Goal: Task Accomplishment & Management: Use online tool/utility

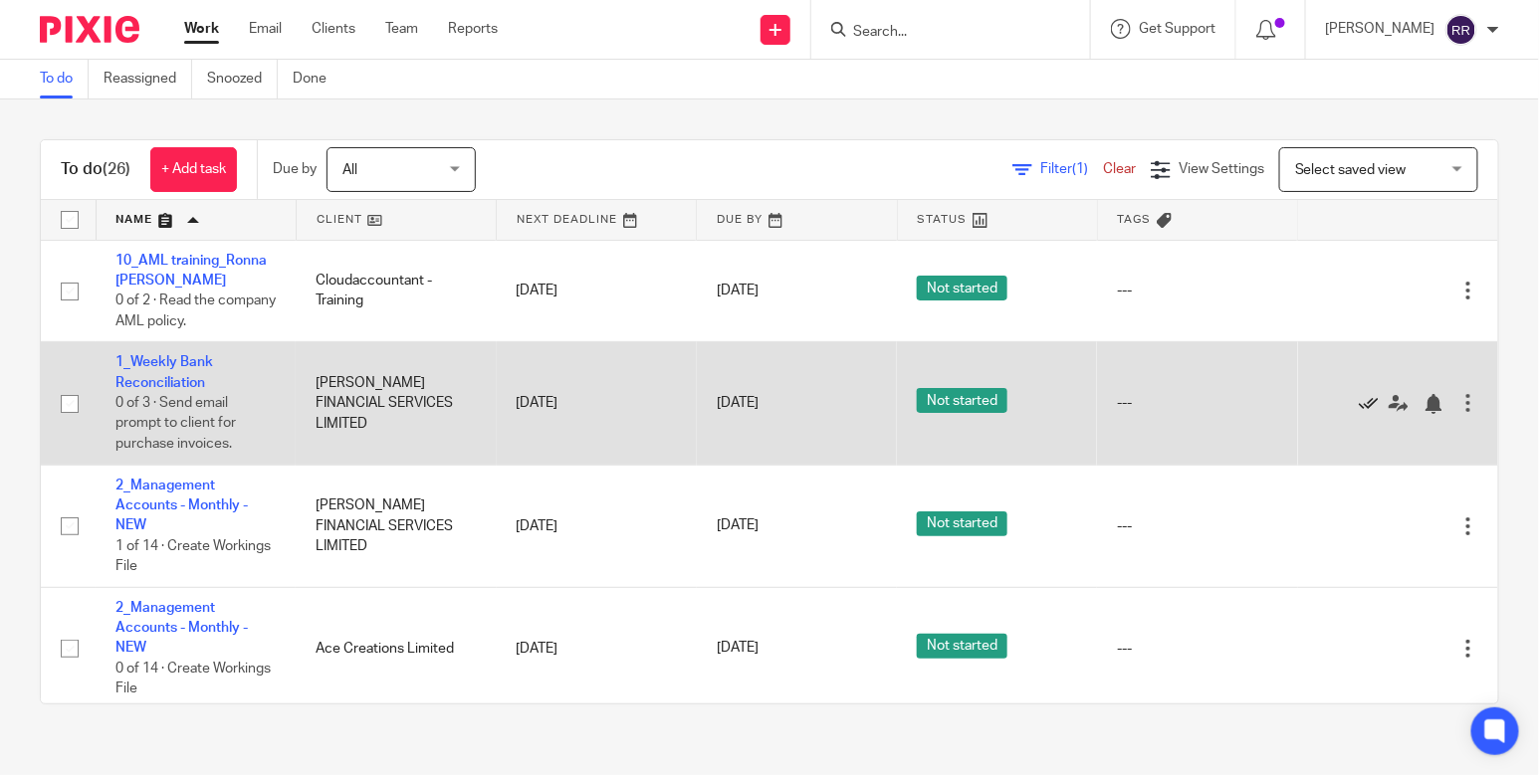
click at [1359, 395] on icon at bounding box center [1369, 404] width 20 height 20
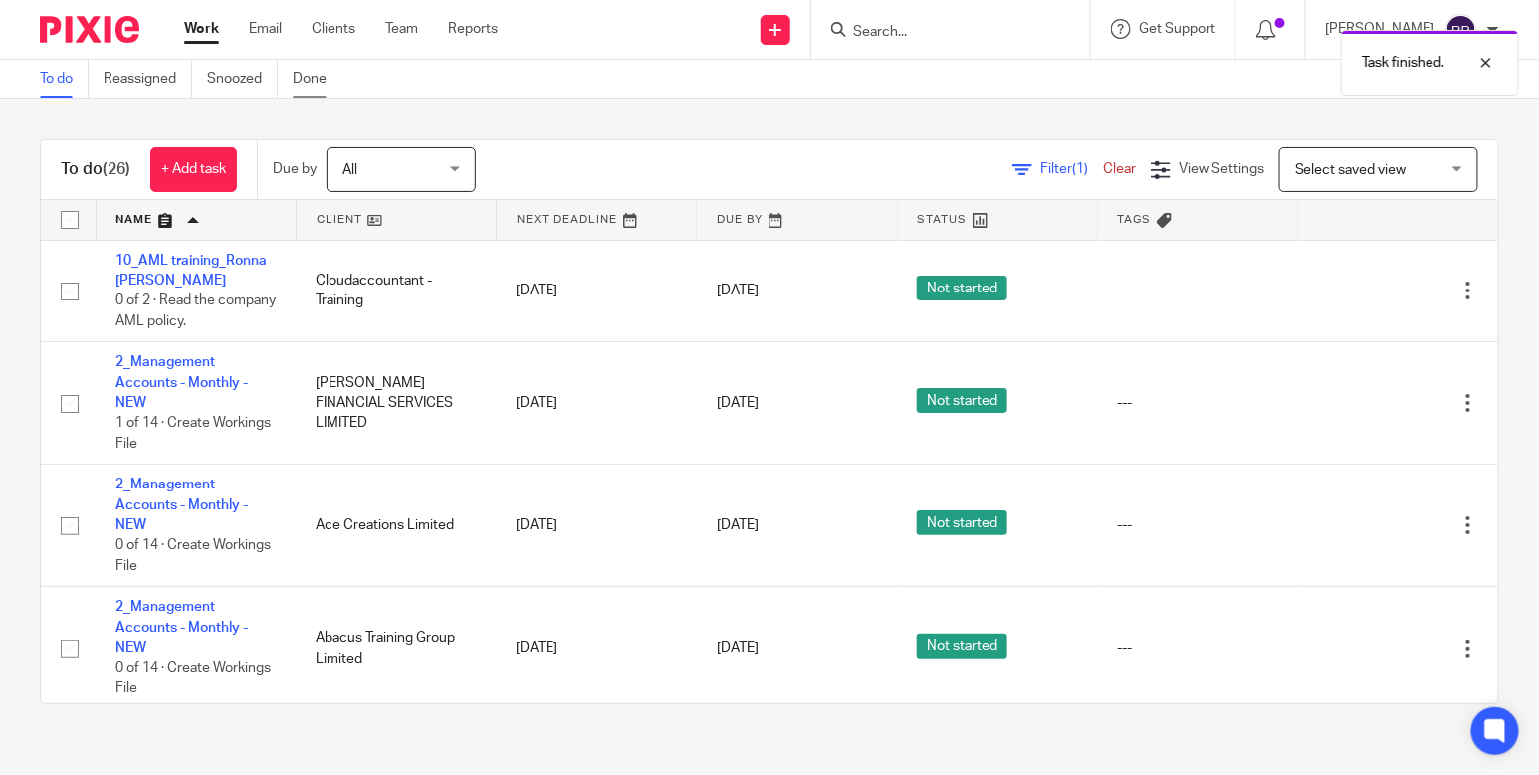
click at [312, 86] on link "Done" at bounding box center [317, 79] width 49 height 39
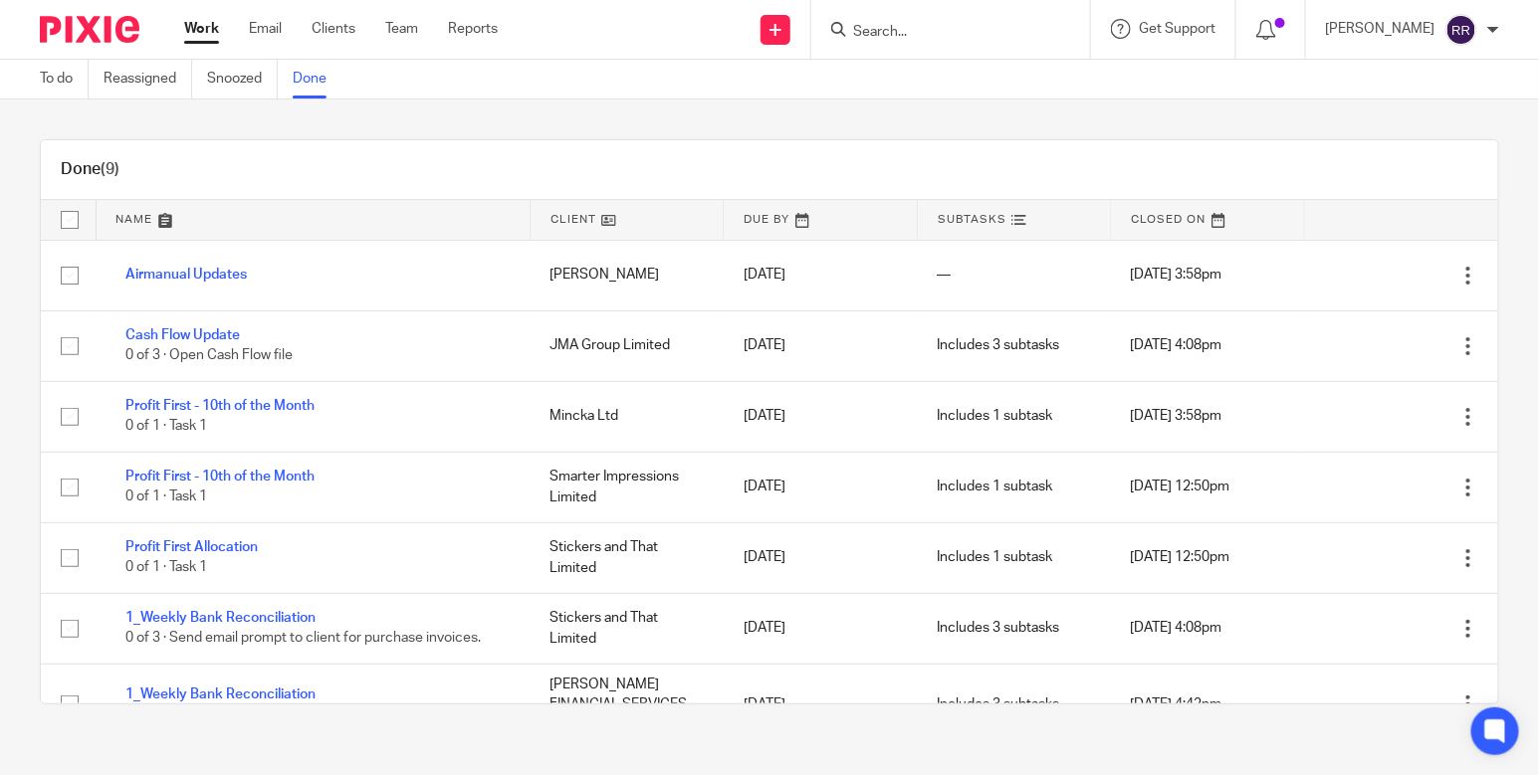
click at [188, 39] on link "Work" at bounding box center [201, 29] width 35 height 20
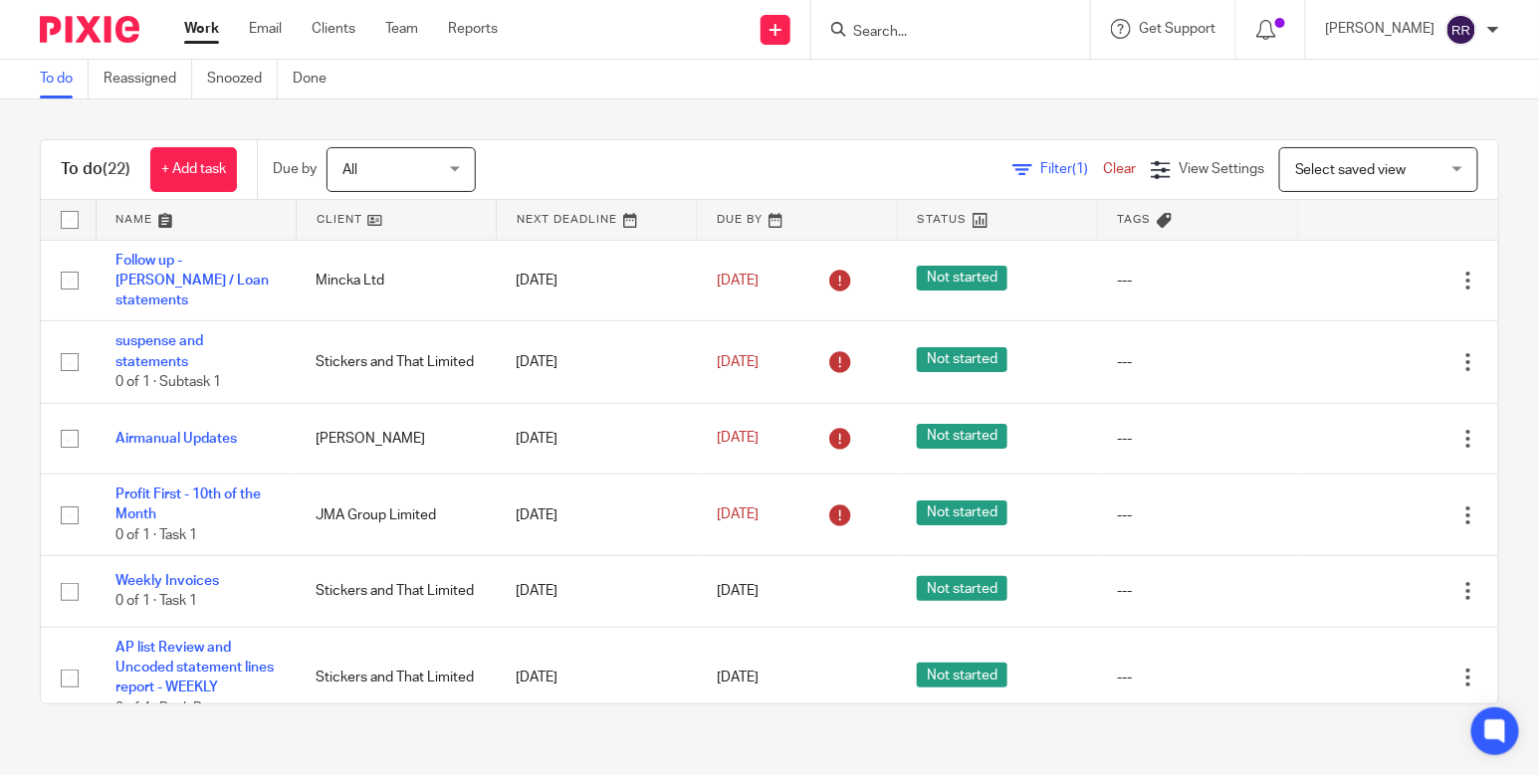
click at [154, 224] on link at bounding box center [196, 220] width 199 height 40
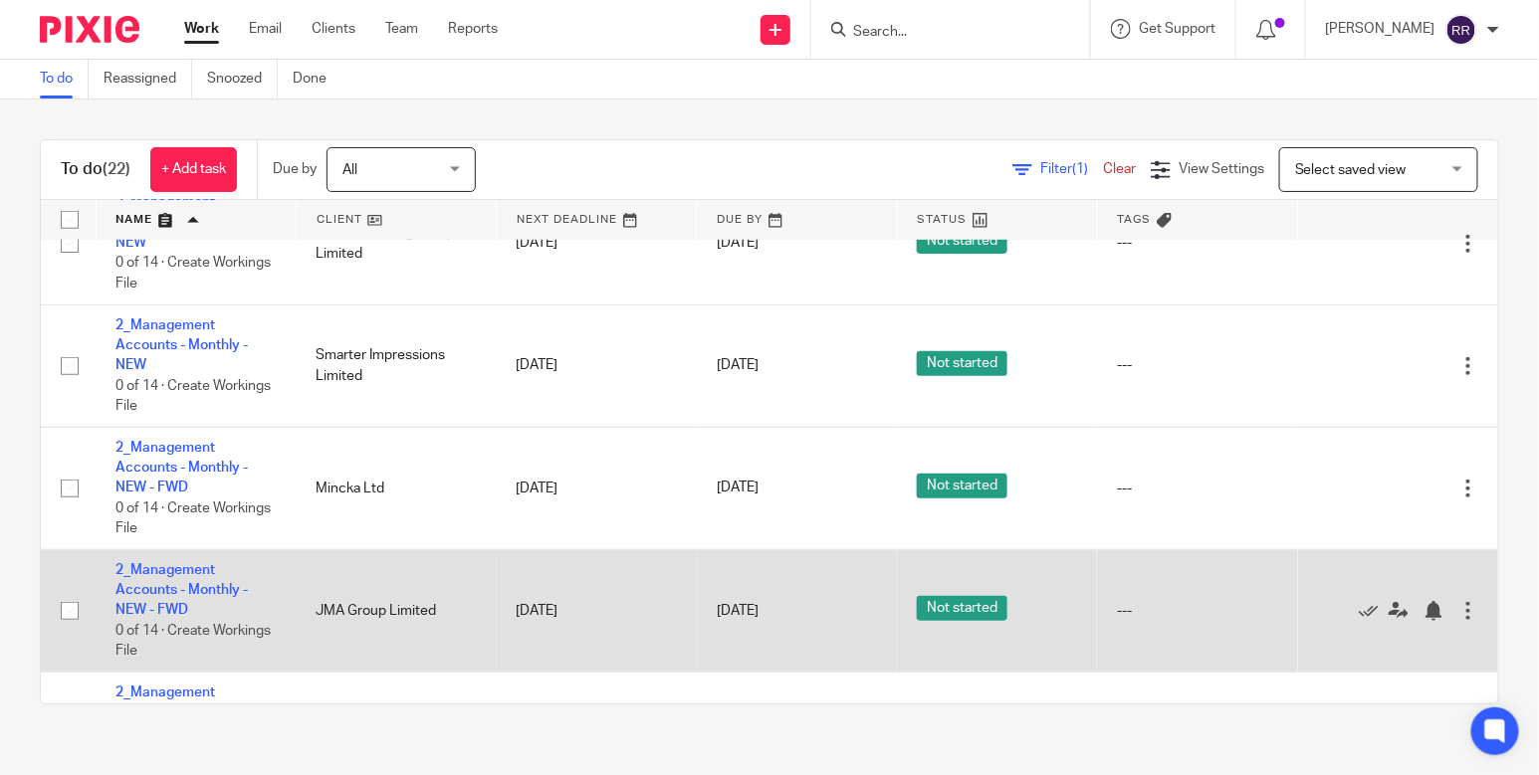
scroll to position [621, 0]
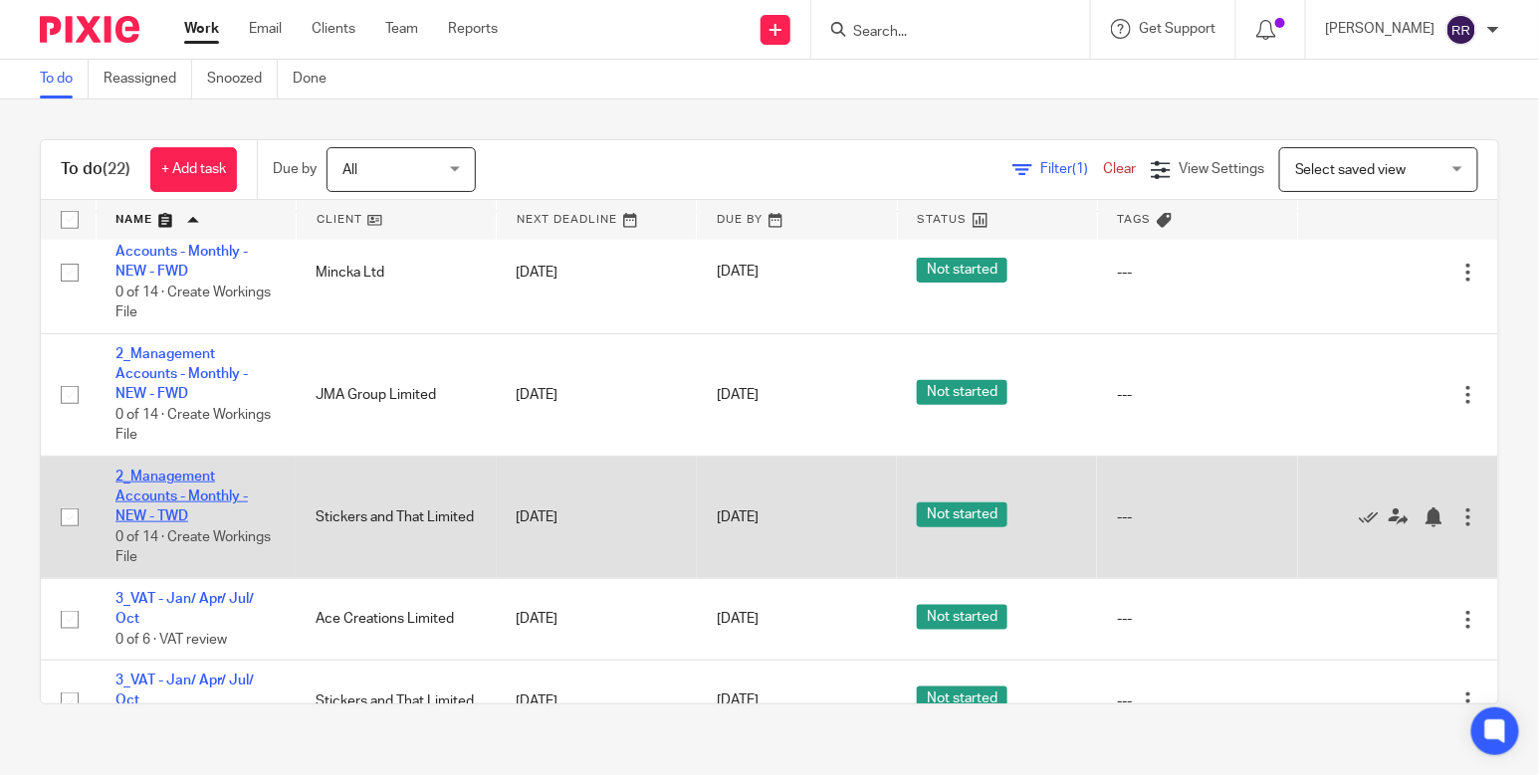
click at [211, 480] on link "2_Management Accounts - Monthly - NEW - TWD" at bounding box center [181, 497] width 132 height 55
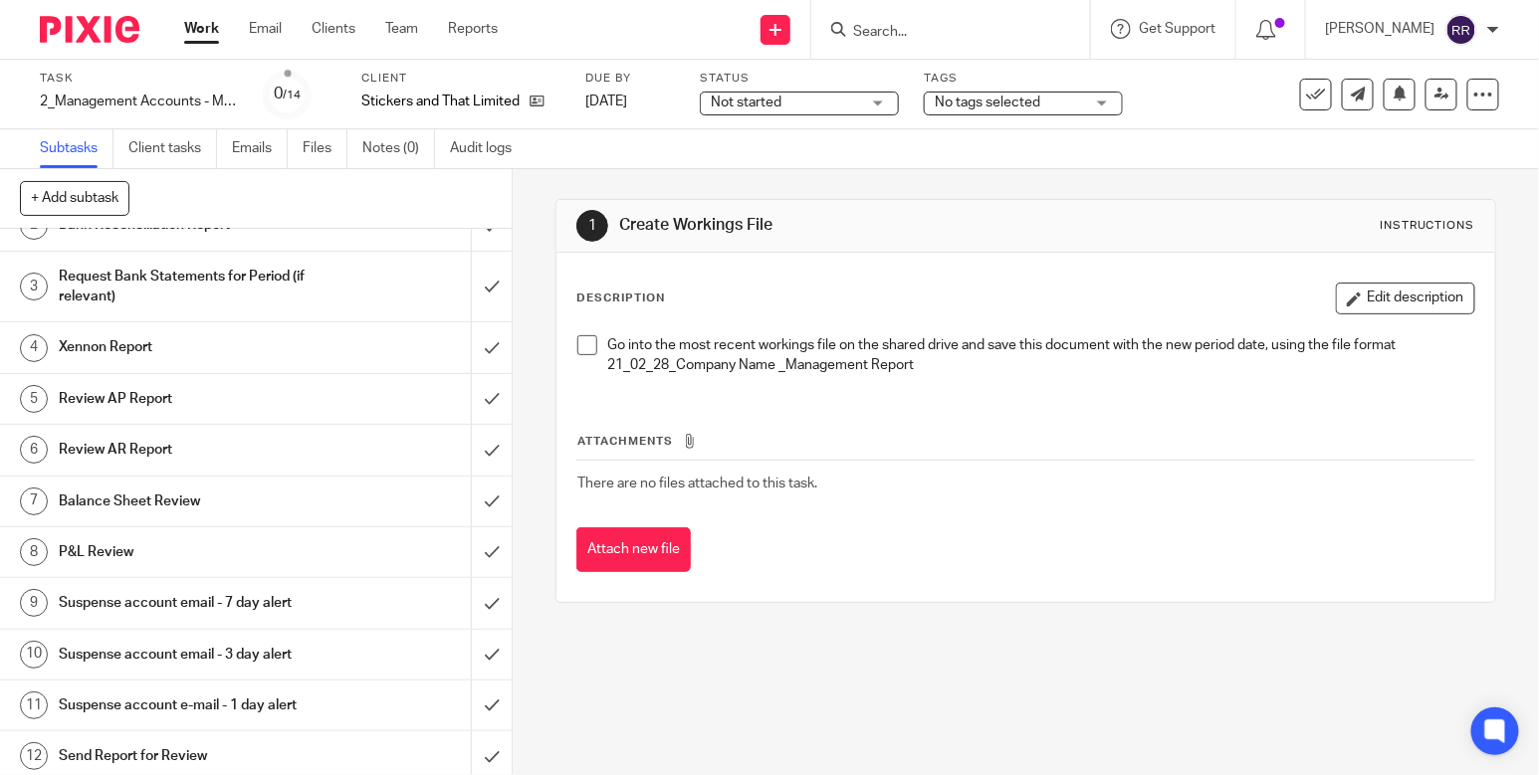
scroll to position [123, 0]
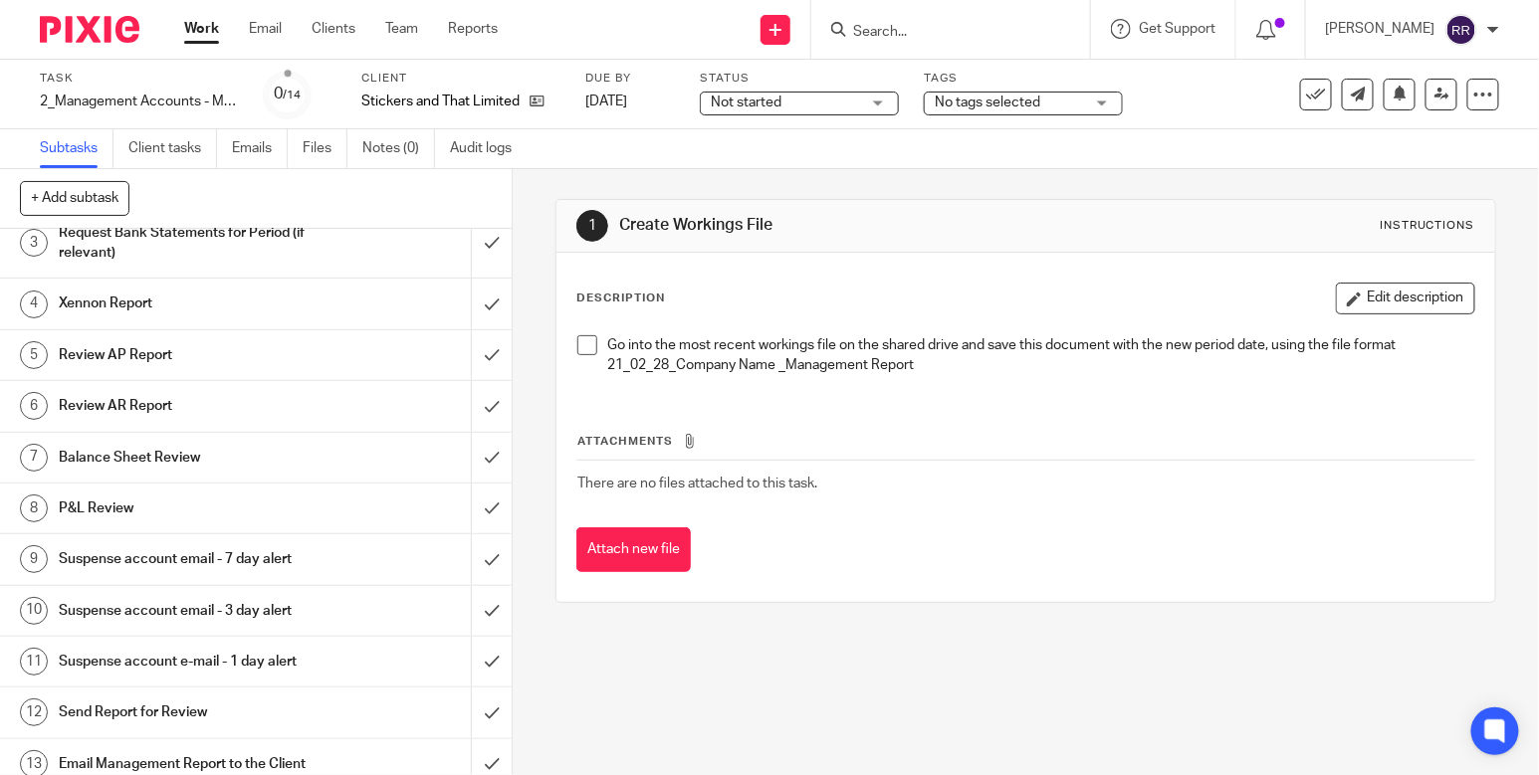
click at [306, 559] on div "Suspense account email - 7 day alert" at bounding box center [255, 559] width 393 height 30
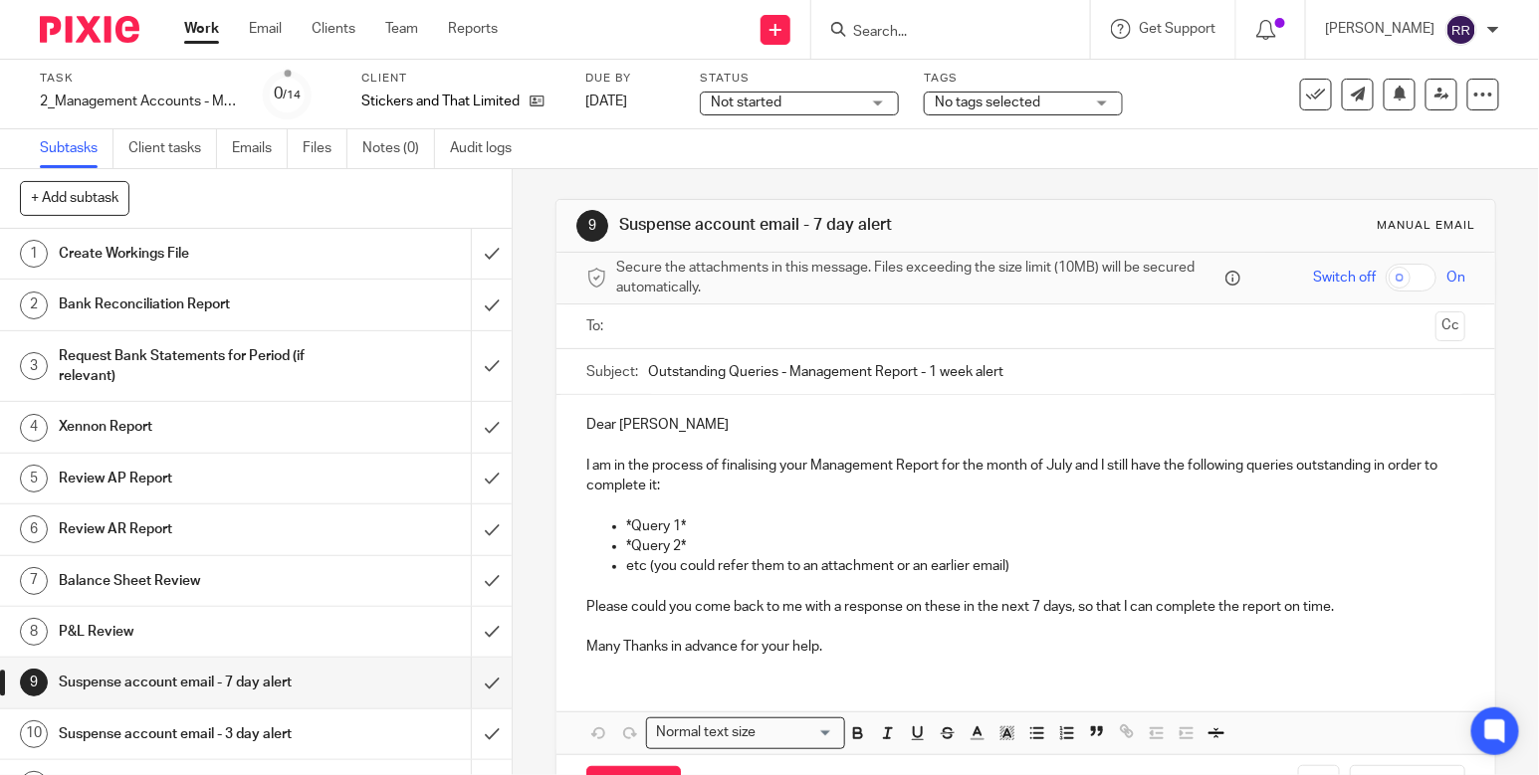
click at [702, 521] on p "*Query 1*" at bounding box center [1045, 527] width 839 height 20
click at [844, 330] on input "text" at bounding box center [1024, 327] width 803 height 23
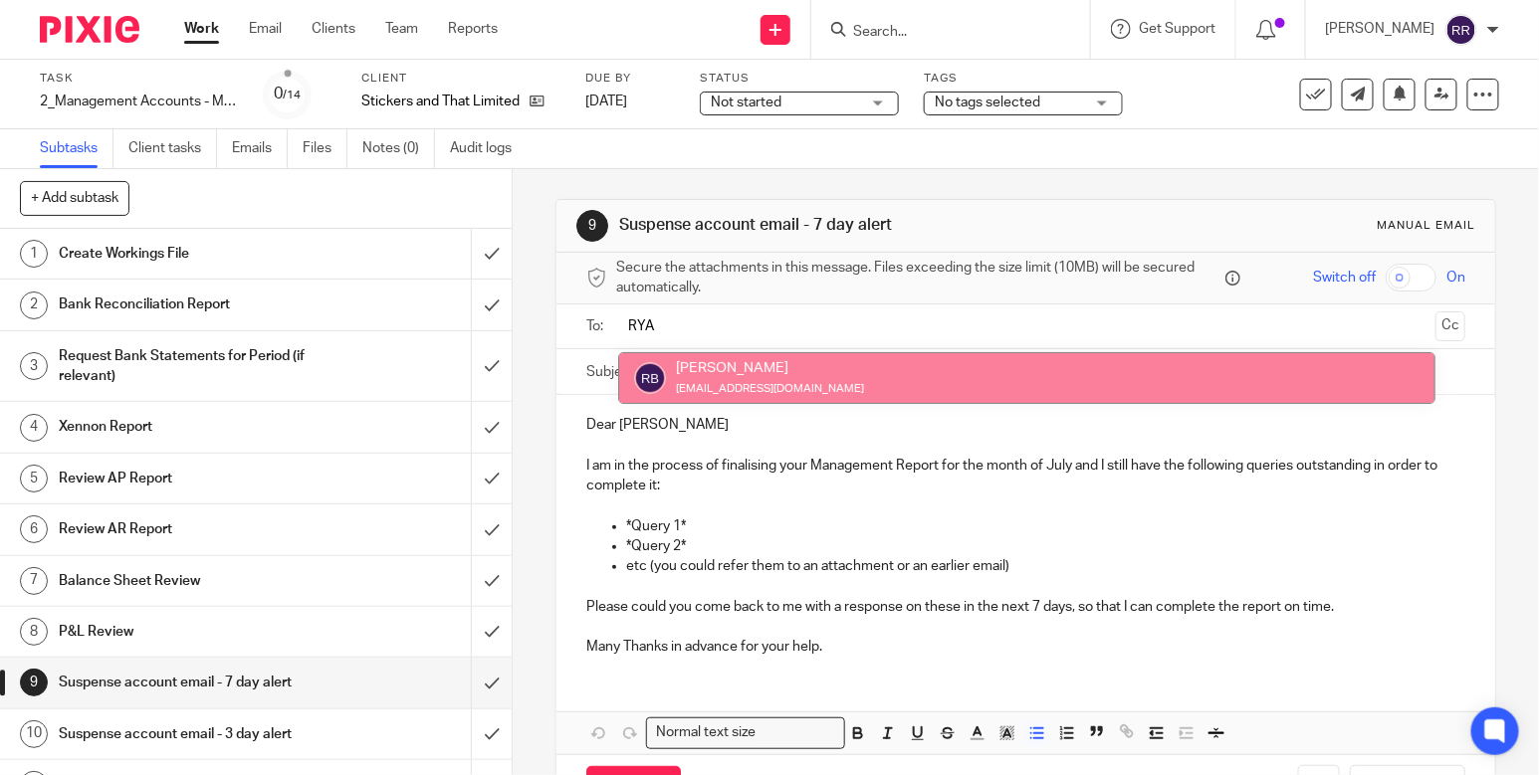
type input "RYA"
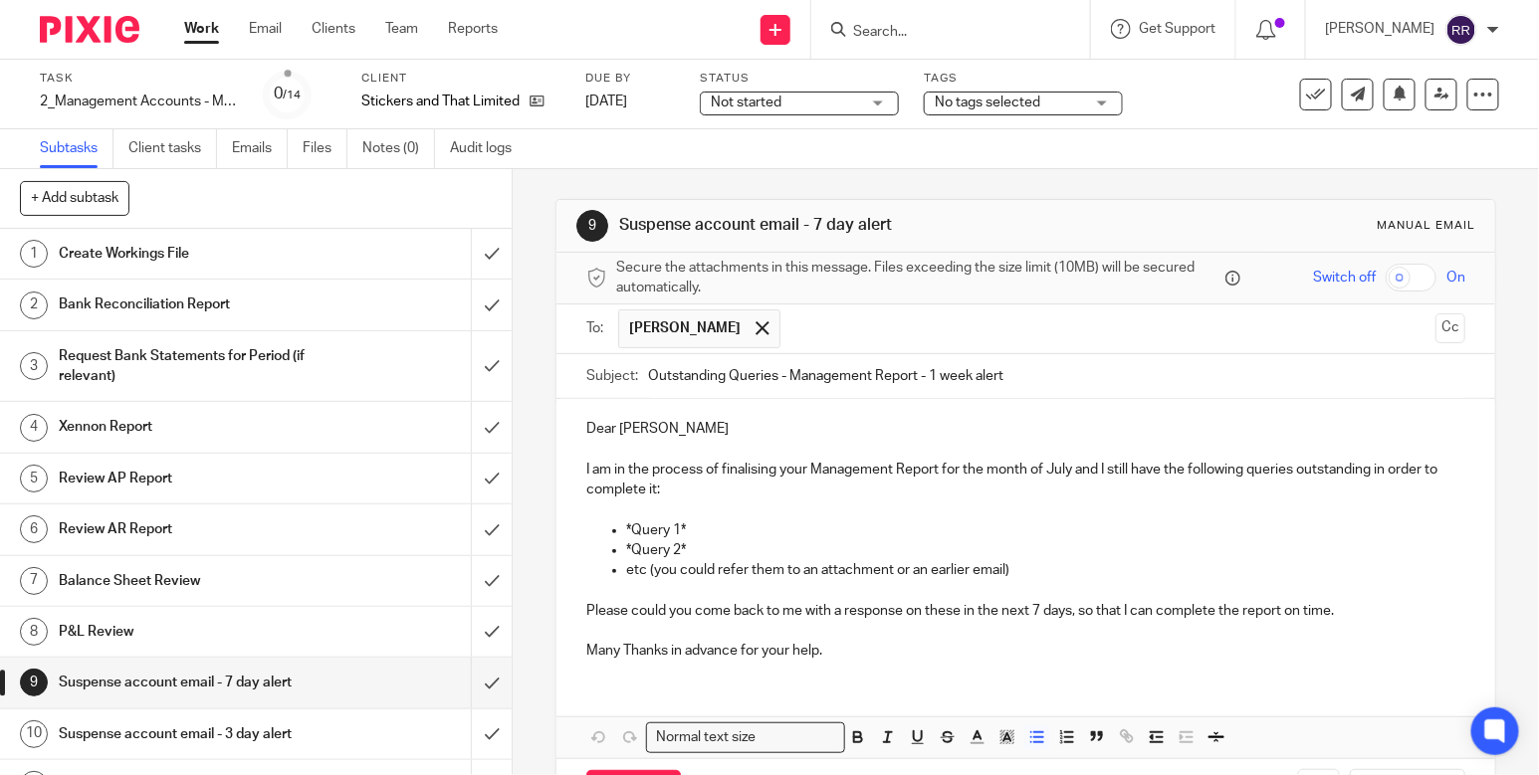
click at [1060, 385] on input "Outstanding Queries - Management Report - 1 week alert" at bounding box center [1056, 376] width 817 height 45
drag, startPoint x: 1054, startPoint y: 381, endPoint x: 928, endPoint y: 378, distance: 126.4
click at [928, 378] on input "Outstanding Queries - Management Report - 1 week alert" at bounding box center [1056, 376] width 817 height 45
drag, startPoint x: 926, startPoint y: 378, endPoint x: 1081, endPoint y: 420, distance: 160.8
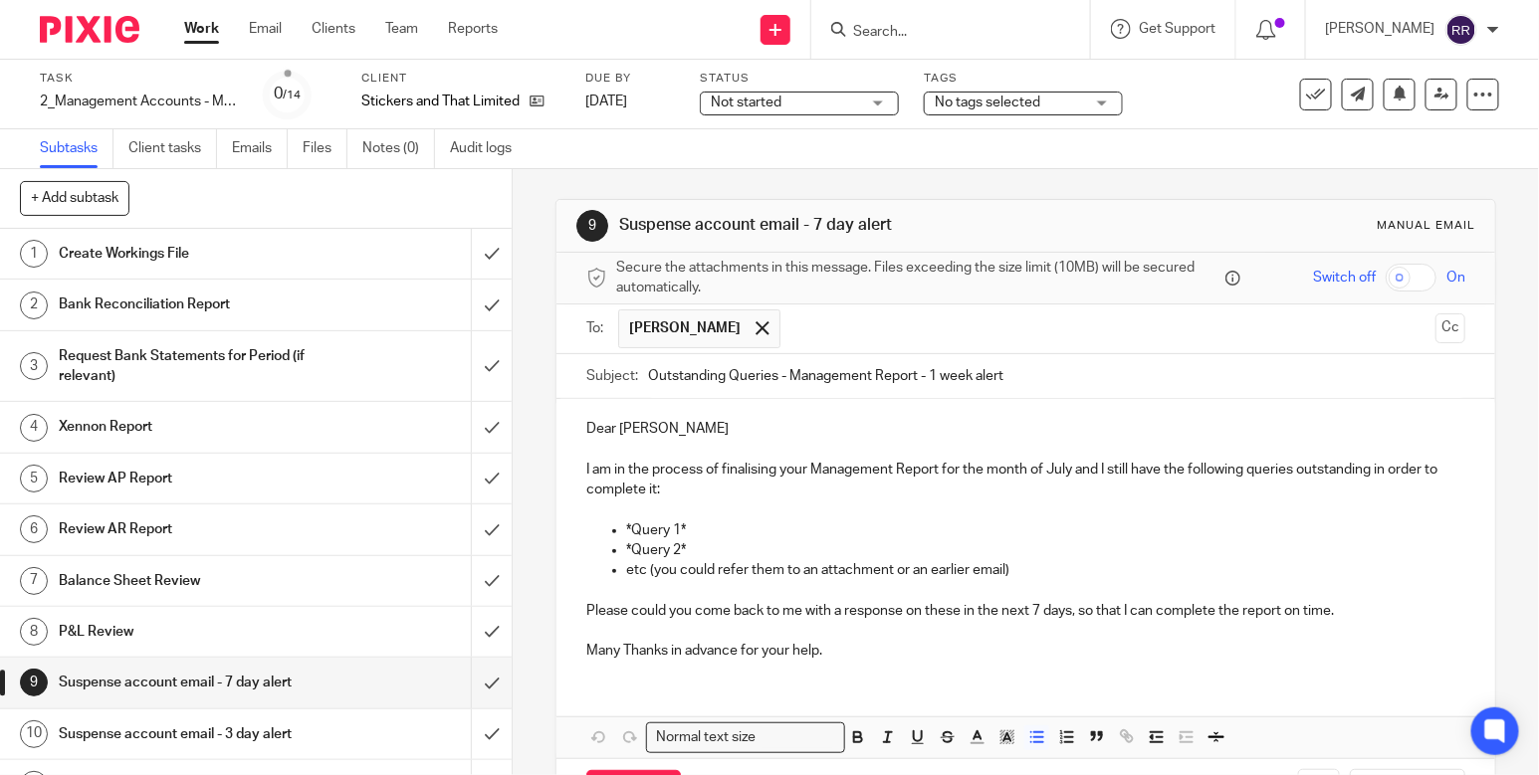
click at [1084, 414] on form "Secure the attachments in this message. Files exceeding the size limit (10MB) w…" at bounding box center [1025, 538] width 939 height 571
type input "Outstanding Queries - Management Report -"
